Goal: Obtain resource: Download file/media

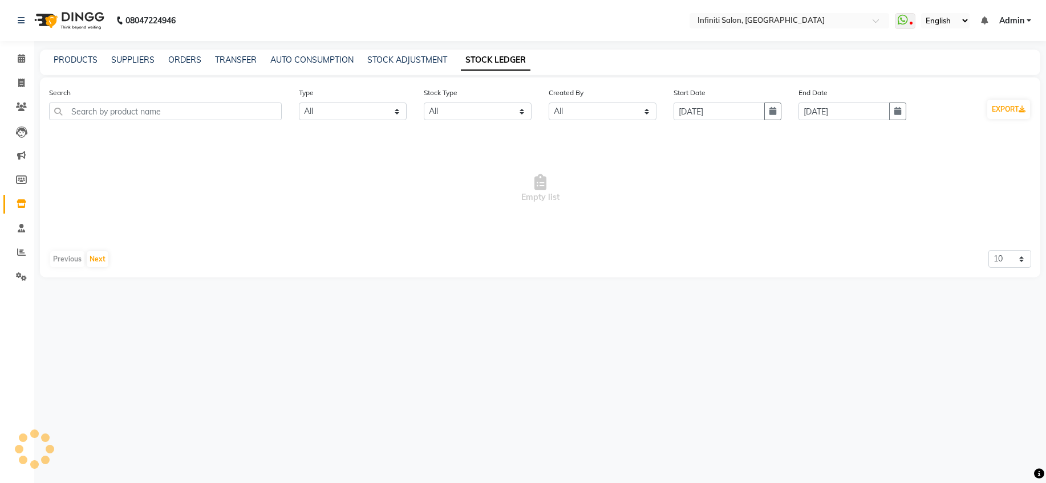
select select "all"
click at [747, 113] on input "[DATE]" at bounding box center [718, 112] width 91 height 18
select select "9"
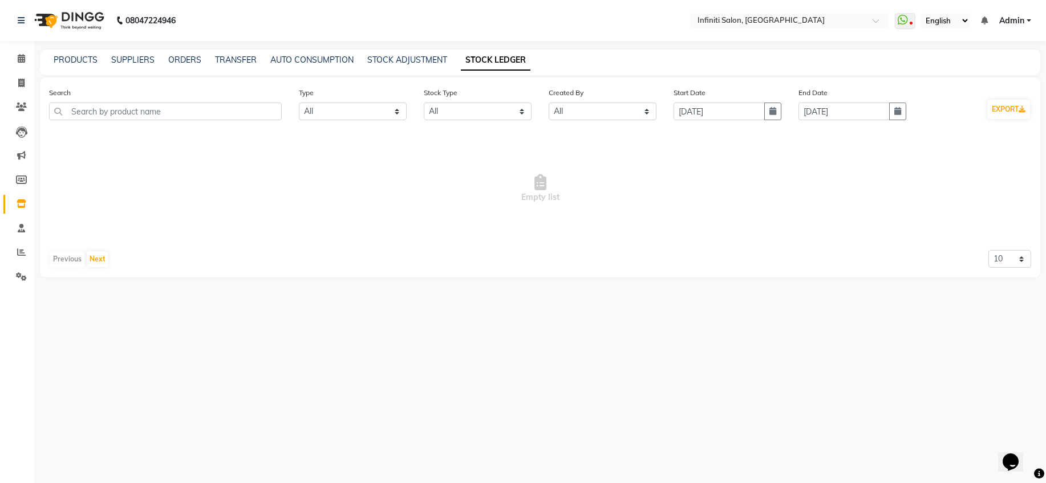
select select "2025"
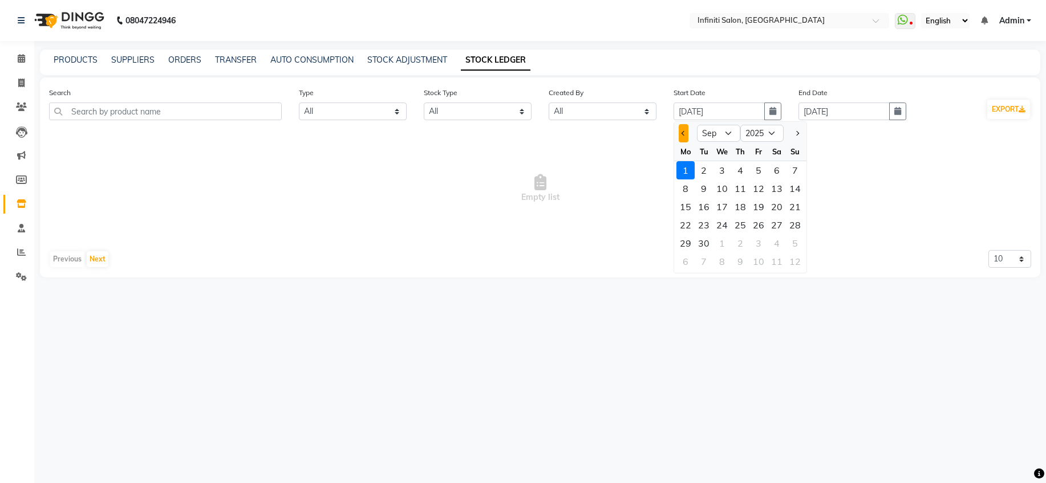
click at [680, 136] on button "Previous month" at bounding box center [683, 133] width 10 height 18
select select "8"
click at [784, 209] on div "16" at bounding box center [776, 207] width 18 height 18
type input "[DATE]"
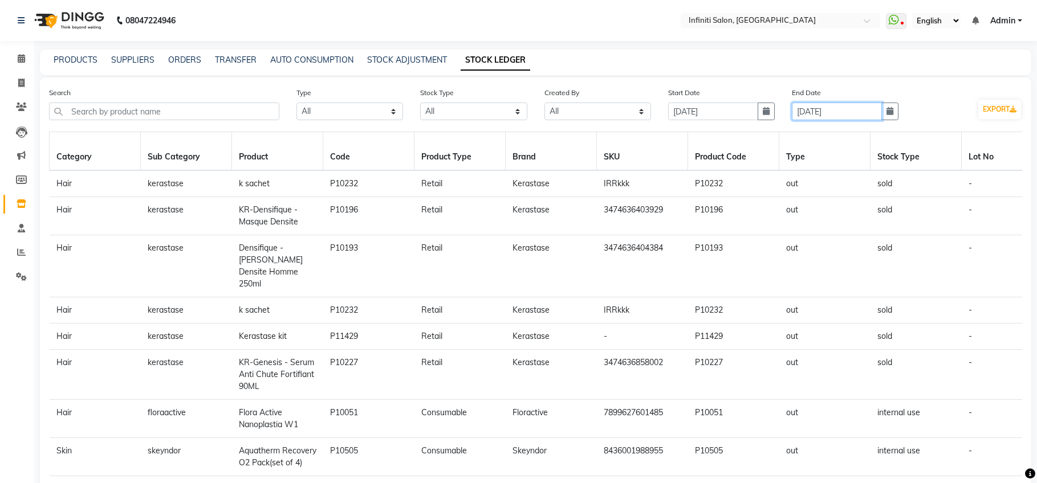
click at [869, 110] on input "[DATE]" at bounding box center [837, 112] width 90 height 18
select select "9"
select select "2025"
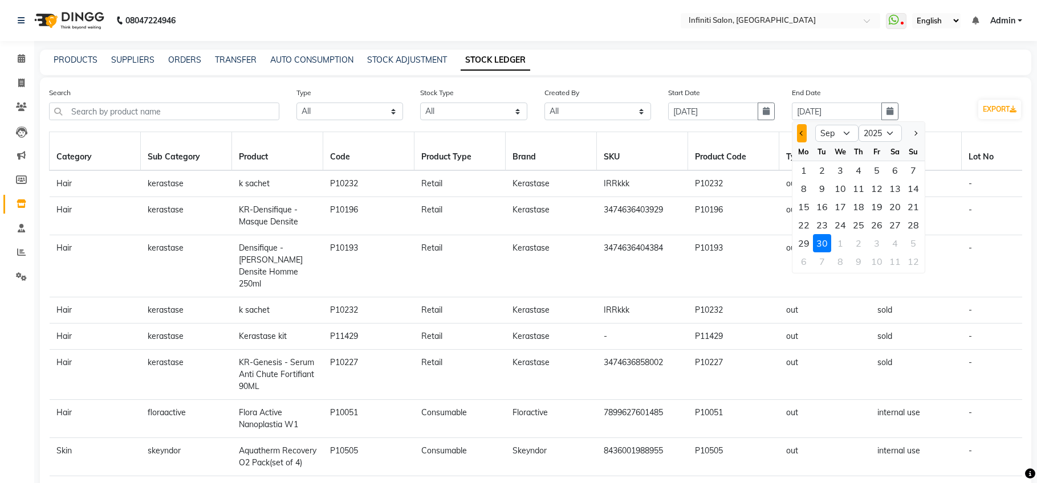
click at [798, 129] on button "Previous month" at bounding box center [802, 133] width 10 height 18
select select "8"
click at [907, 245] on div "31" at bounding box center [913, 243] width 18 height 18
type input "[DATE]"
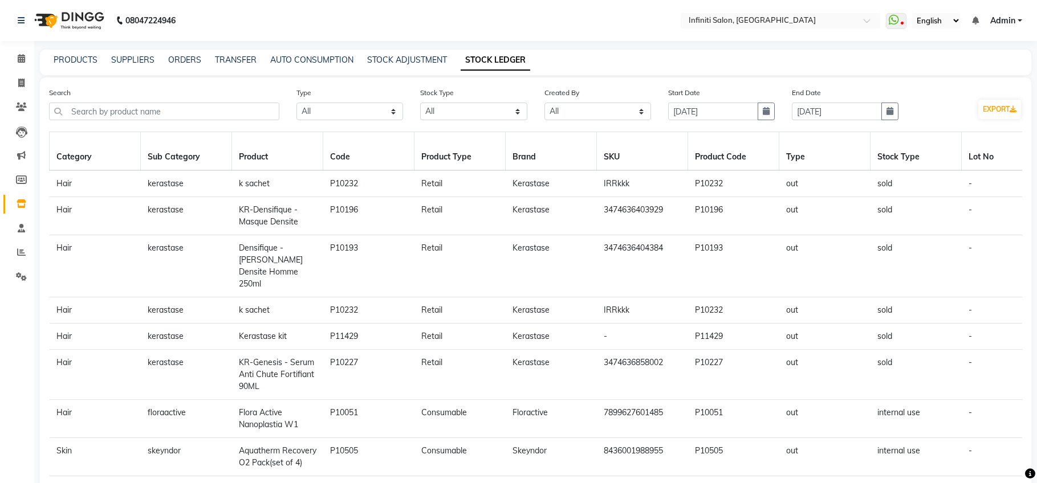
click at [941, 113] on div "EXPORT" at bounding box center [969, 114] width 107 height 31
click at [994, 109] on button "EXPORT" at bounding box center [999, 109] width 43 height 19
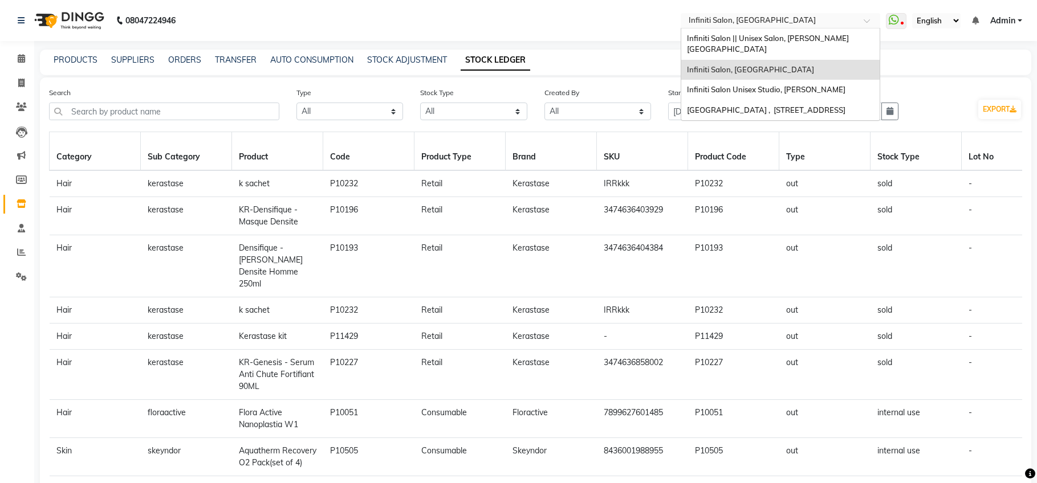
click at [777, 16] on input "text" at bounding box center [768, 21] width 165 height 11
click at [794, 85] on span "Infiniti Salon Unisex Studio, [PERSON_NAME]" at bounding box center [766, 89] width 159 height 9
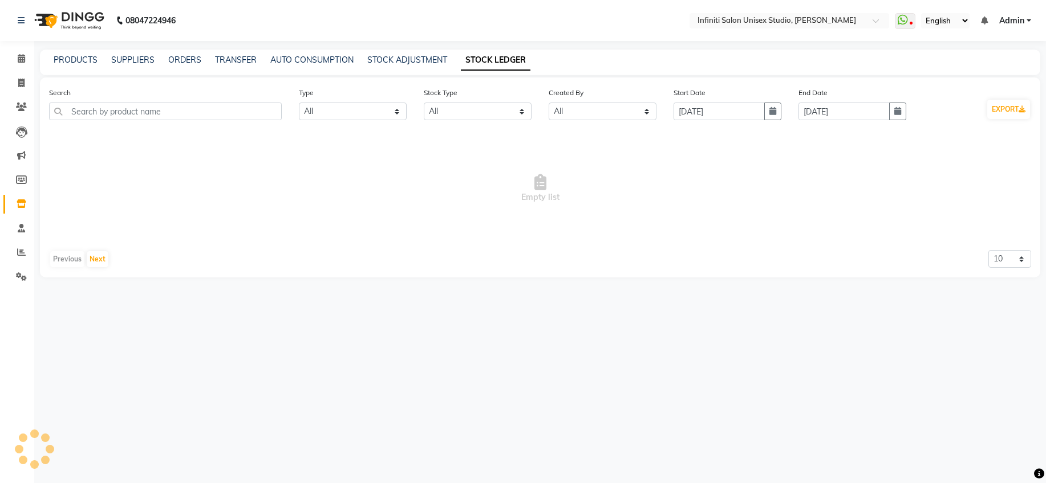
select select "all"
click at [717, 116] on input "[DATE]" at bounding box center [718, 112] width 91 height 18
select select "9"
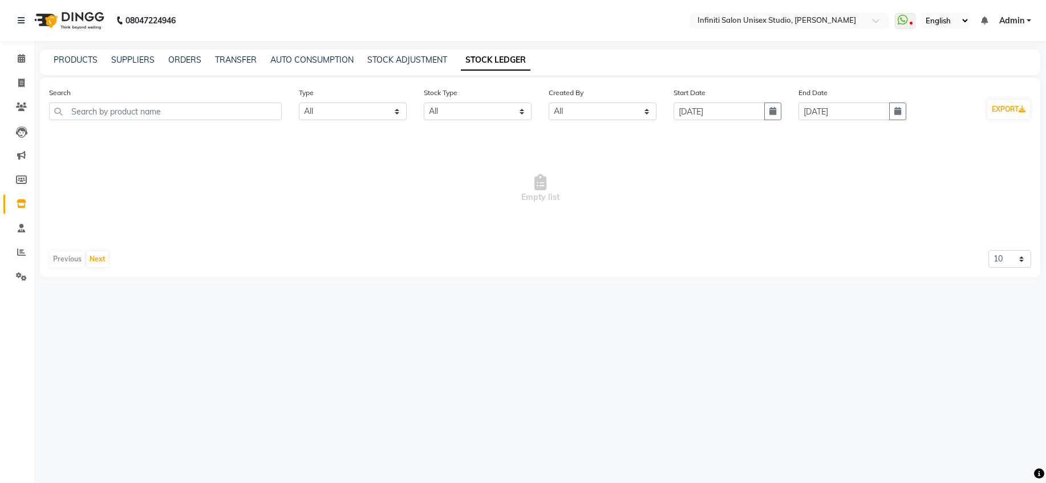
select select "2025"
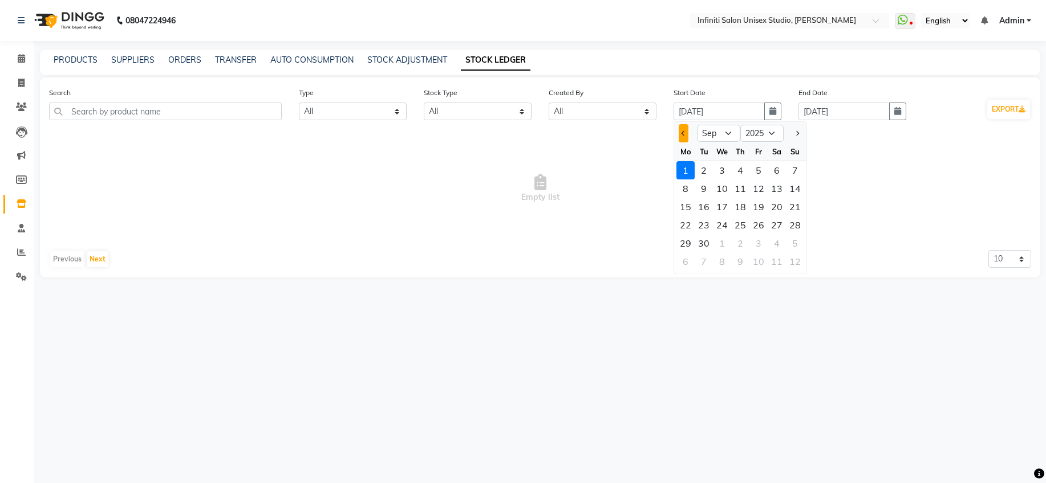
click at [685, 133] on span "Previous month" at bounding box center [683, 133] width 5 height 5
select select "8"
click at [778, 209] on div "16" at bounding box center [776, 207] width 18 height 18
type input "[DATE]"
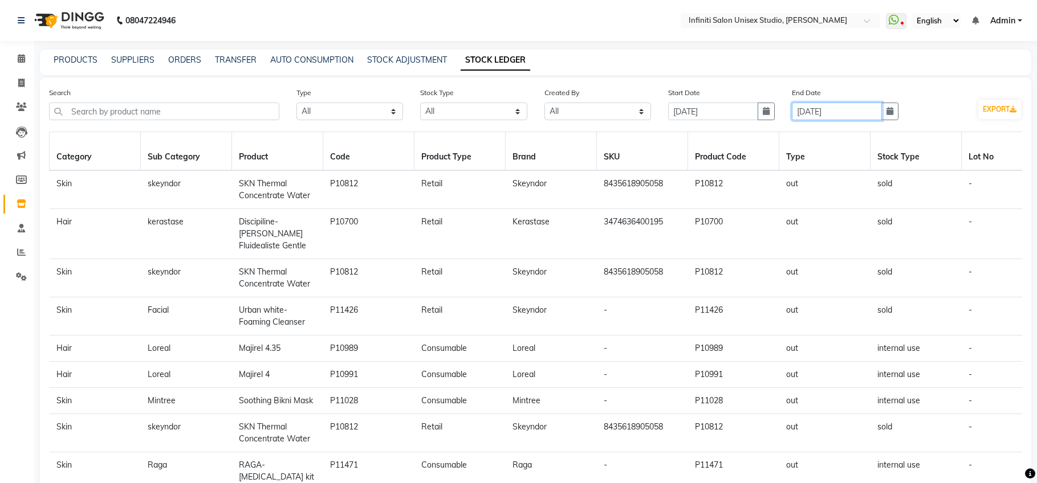
click at [840, 116] on input "[DATE]" at bounding box center [837, 112] width 90 height 18
select select "9"
select select "2025"
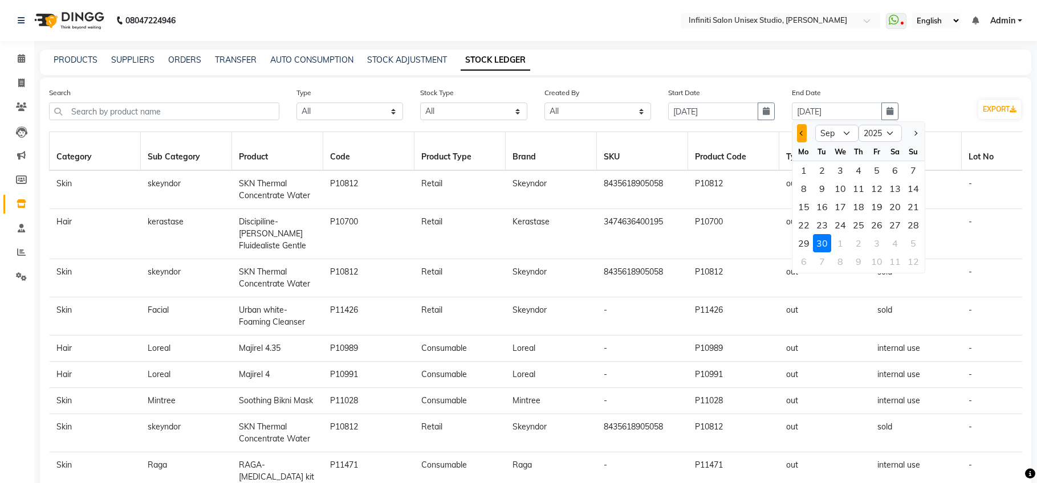
click at [803, 137] on button "Previous month" at bounding box center [802, 133] width 10 height 18
select select "8"
click at [917, 240] on div "31" at bounding box center [913, 243] width 18 height 18
type input "[DATE]"
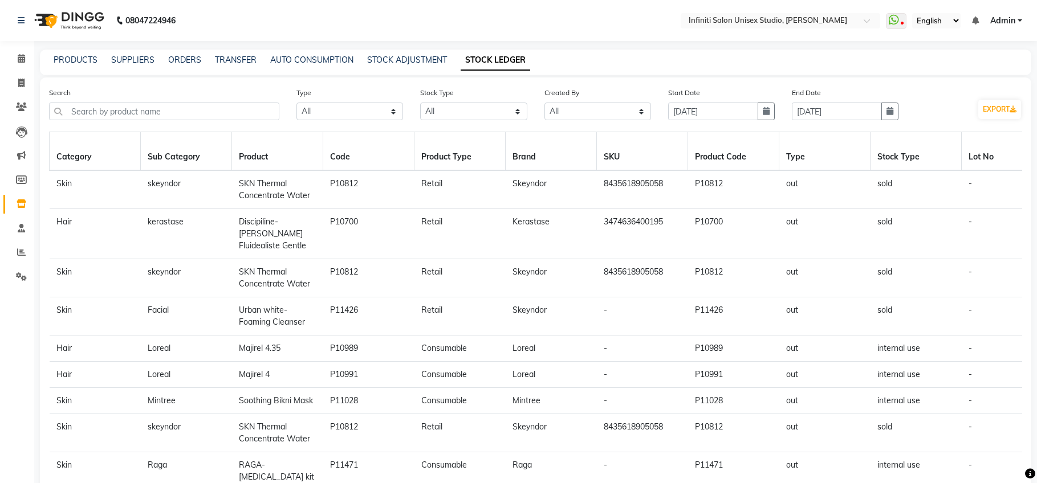
click at [838, 67] on div "PRODUCTS SUPPLIERS ORDERS TRANSFER AUTO CONSUMPTION STOCK ADJUSTMENT STOCK LEDG…" at bounding box center [536, 63] width 992 height 26
click at [984, 110] on button "EXPORT" at bounding box center [999, 109] width 43 height 19
